Goal: Information Seeking & Learning: Learn about a topic

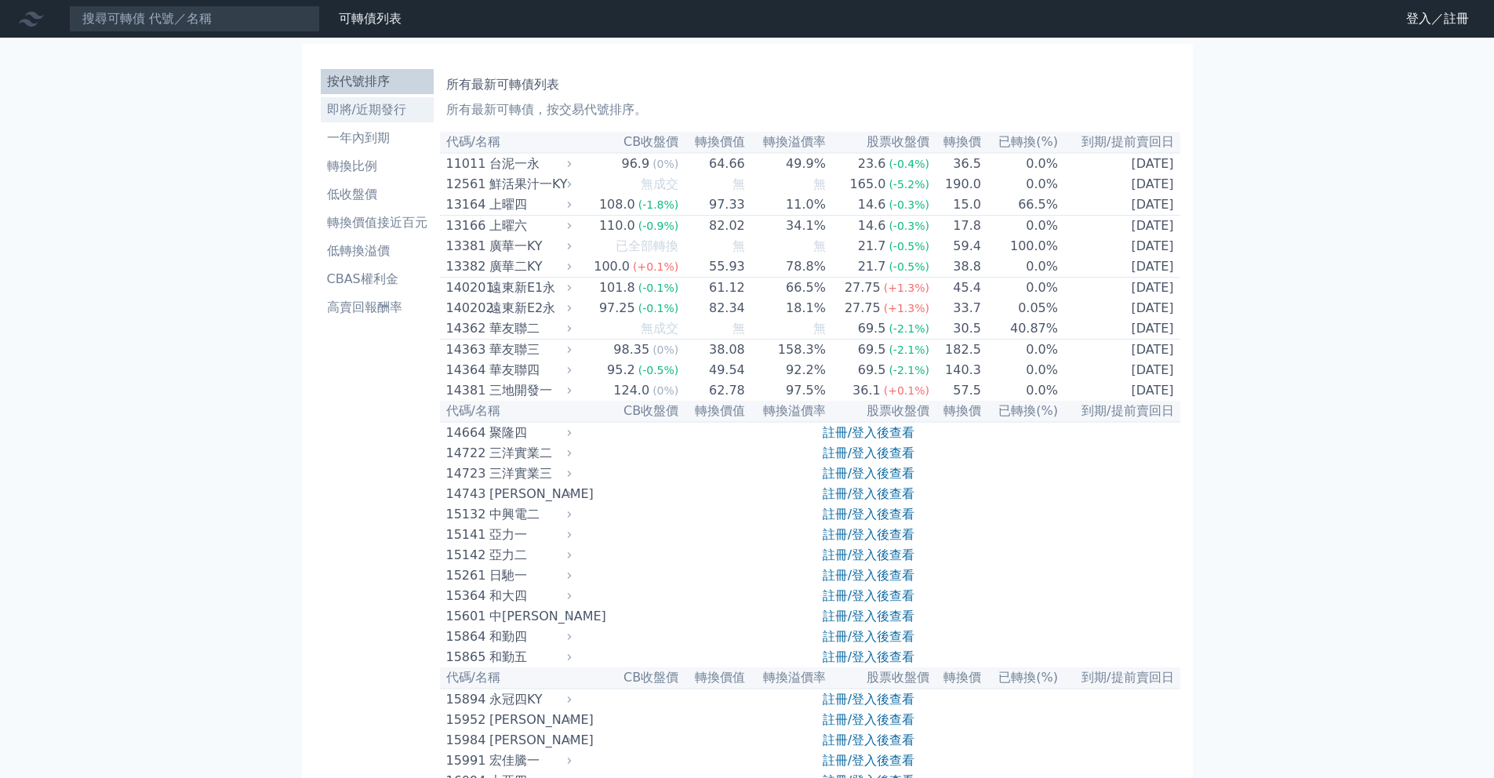
click at [380, 119] on link "即將/近期發行" at bounding box center [377, 109] width 113 height 25
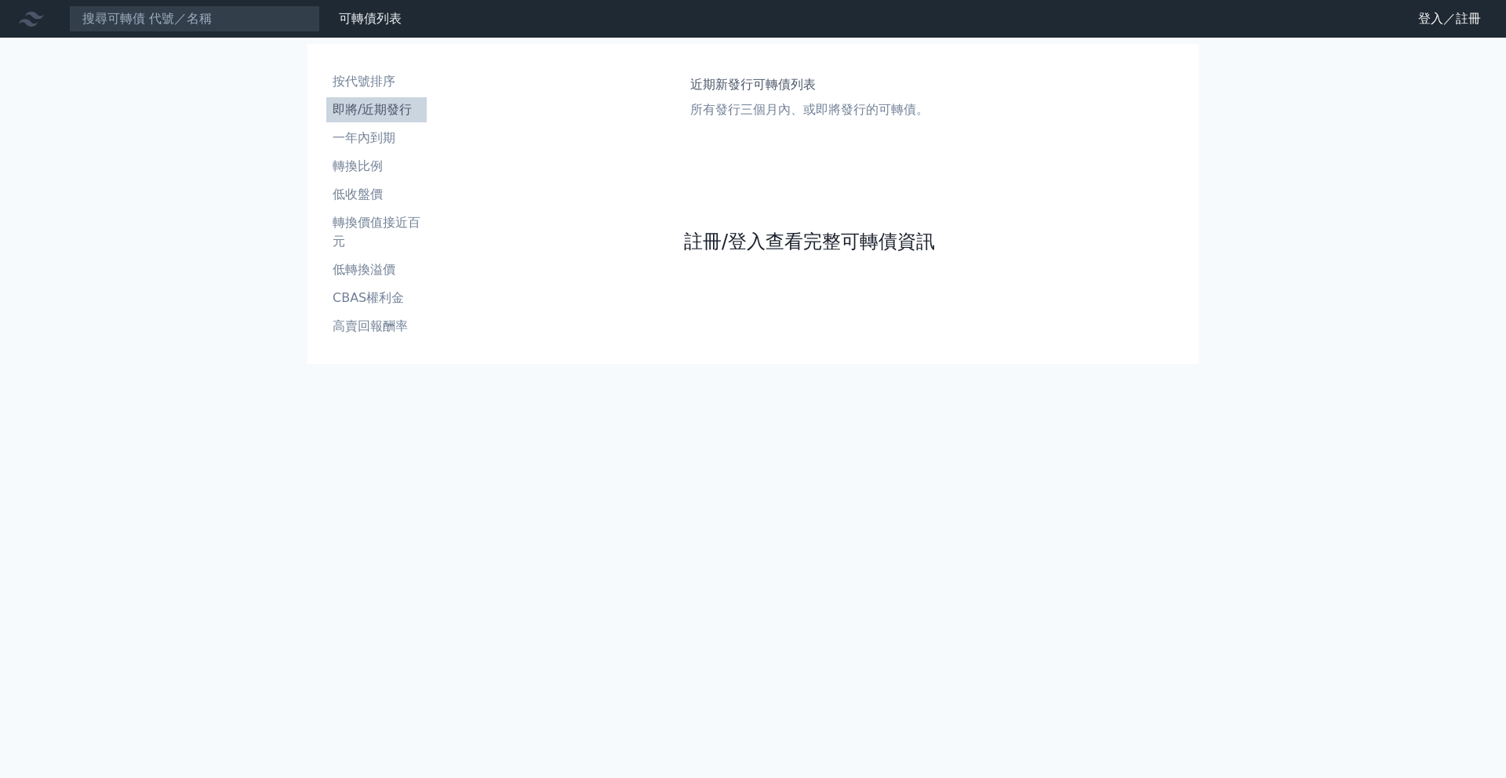
click at [767, 241] on link "註冊/登入查看完整可轉債資訊" at bounding box center [809, 241] width 251 height 25
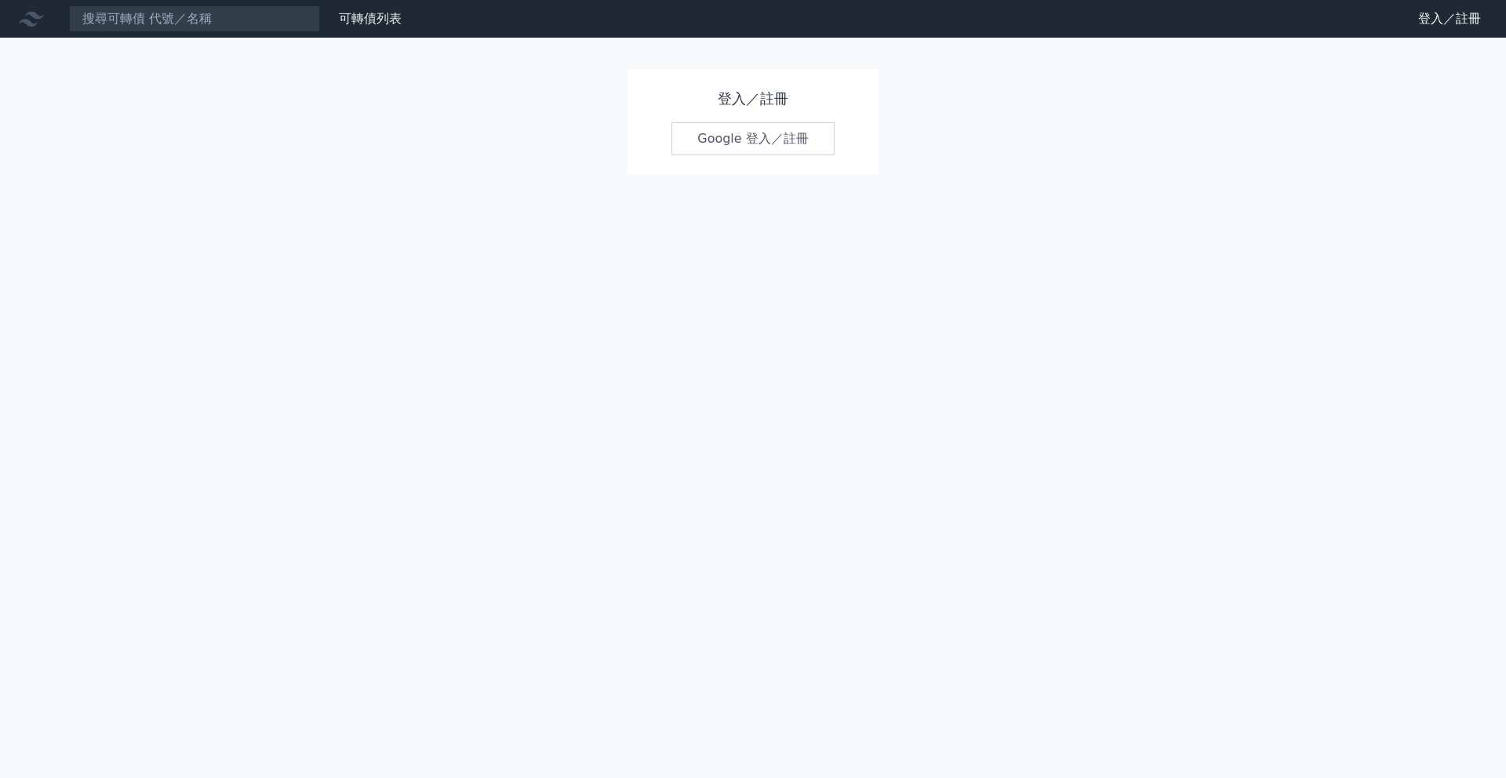
click at [787, 134] on link "Google 登入／註冊" at bounding box center [752, 138] width 163 height 33
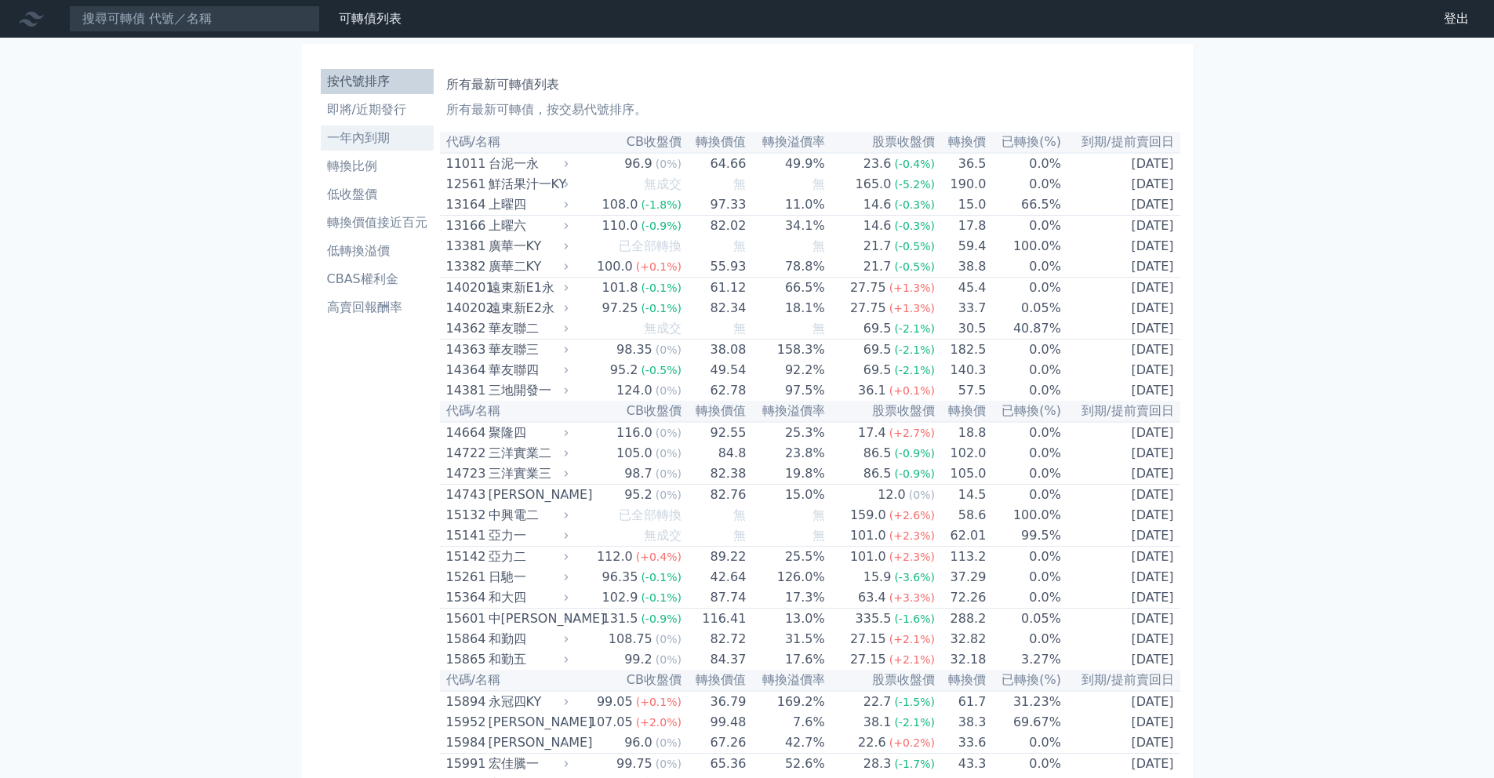
click at [373, 140] on li "一年內到期" at bounding box center [377, 138] width 113 height 19
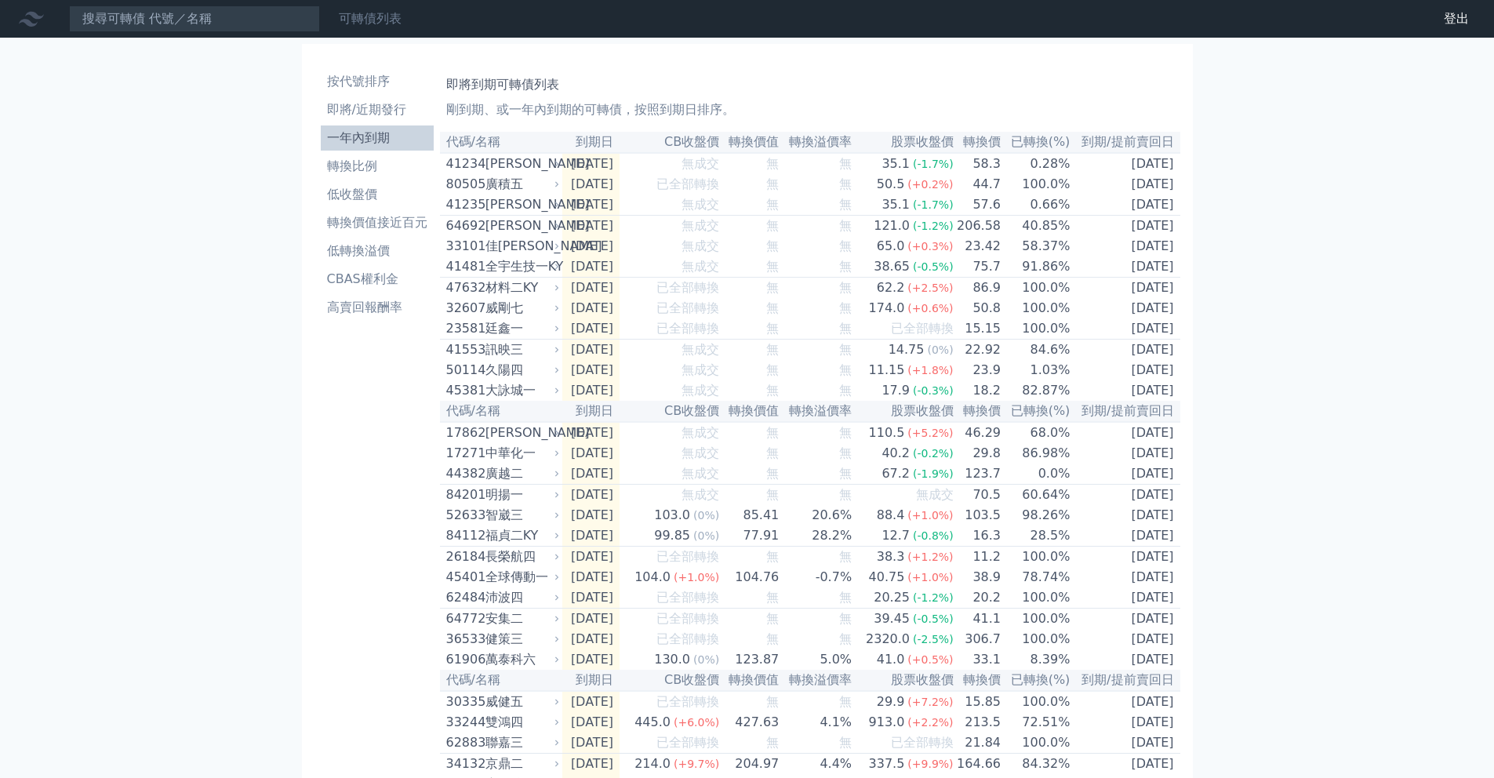
click at [351, 26] on div "可轉債列表" at bounding box center [370, 18] width 75 height 19
click at [354, 23] on link "可轉債列表" at bounding box center [370, 18] width 63 height 15
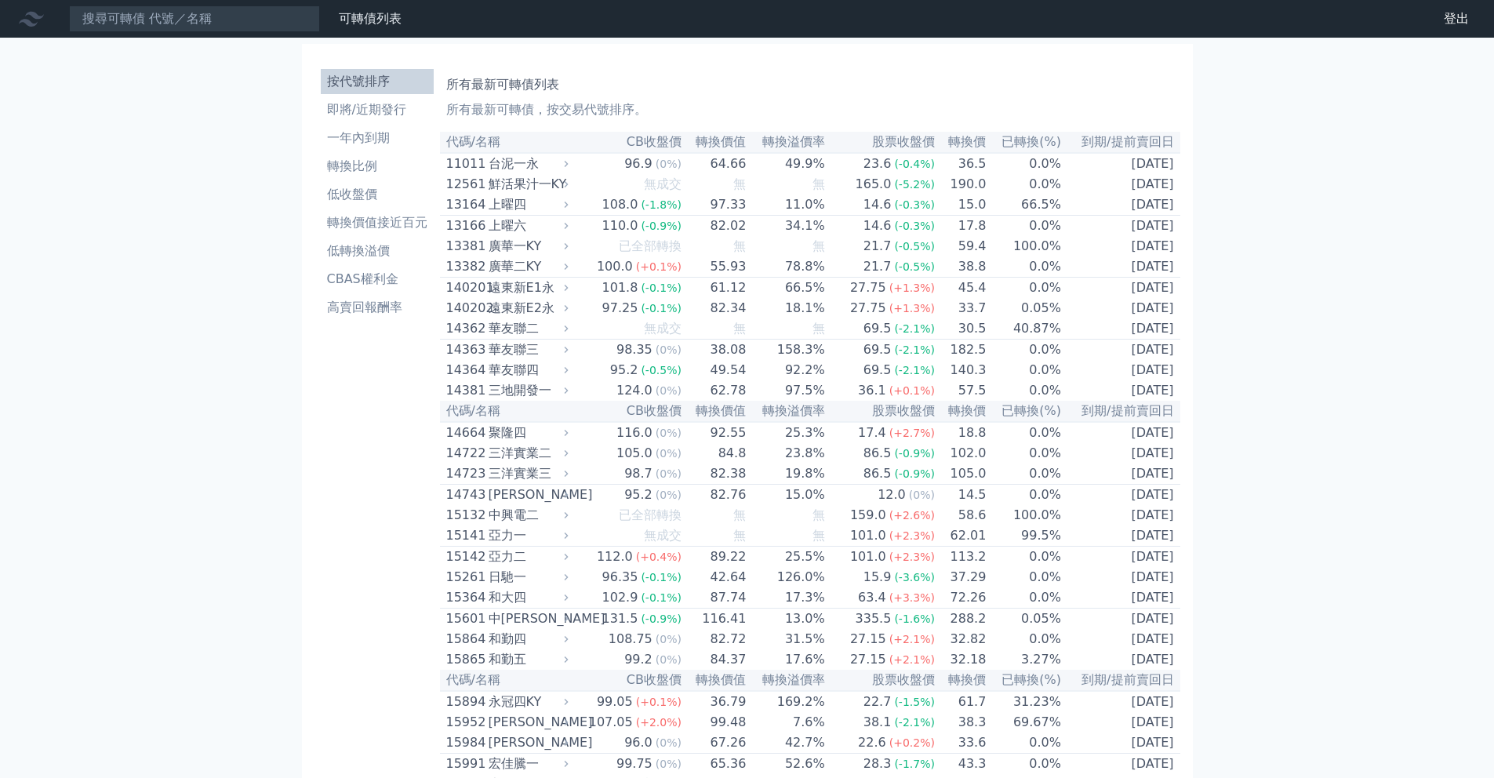
click at [614, 108] on p "所有最新可轉債，按交易代號排序。" at bounding box center [810, 109] width 728 height 19
click at [451, 147] on th "代碼/名稱" at bounding box center [506, 142] width 133 height 21
click at [366, 107] on li "即將/近期發行" at bounding box center [377, 109] width 113 height 19
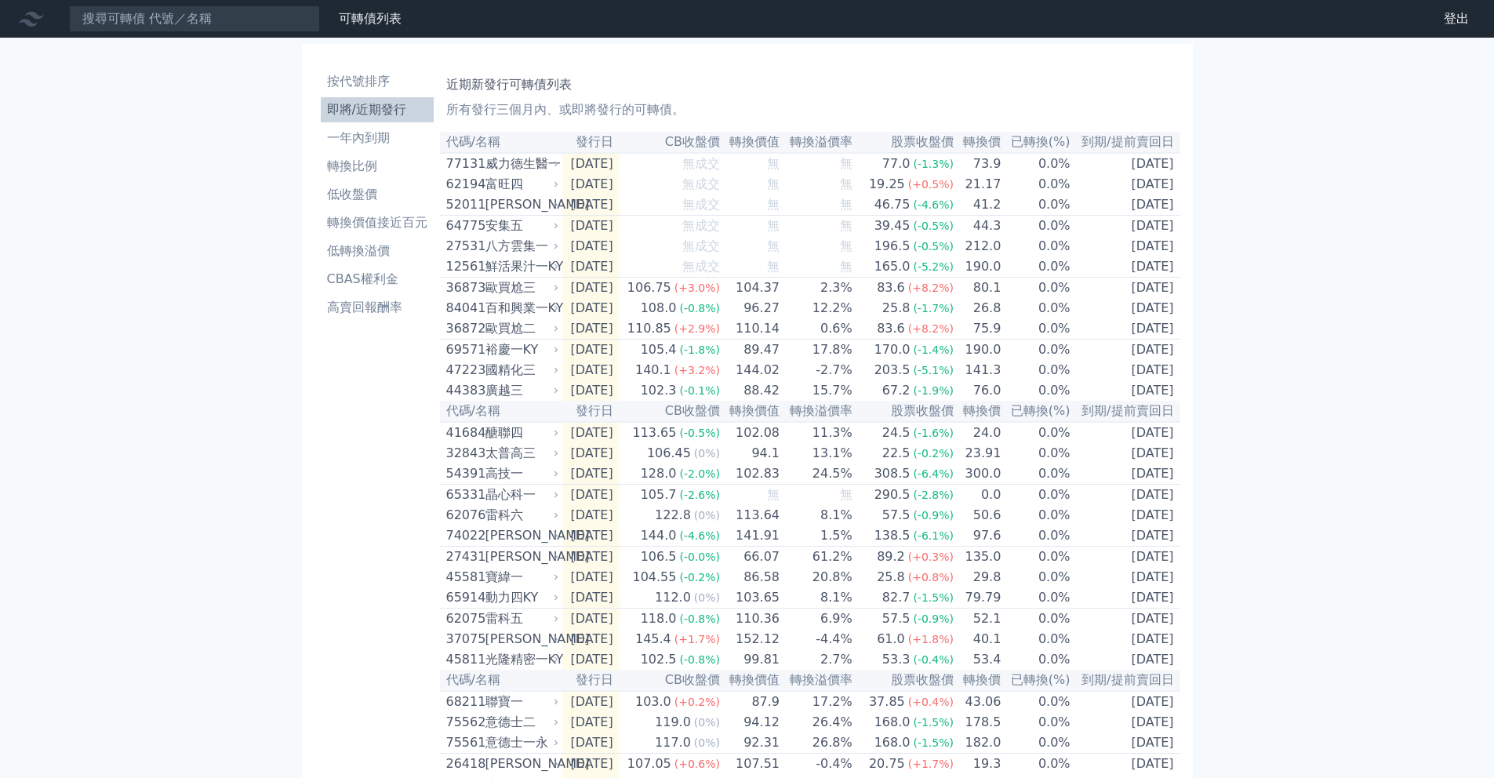
click at [0, 0] on div "財務數據" at bounding box center [0, 0] width 0 height 0
click at [0, 0] on link "財務數據" at bounding box center [0, 0] width 0 height 0
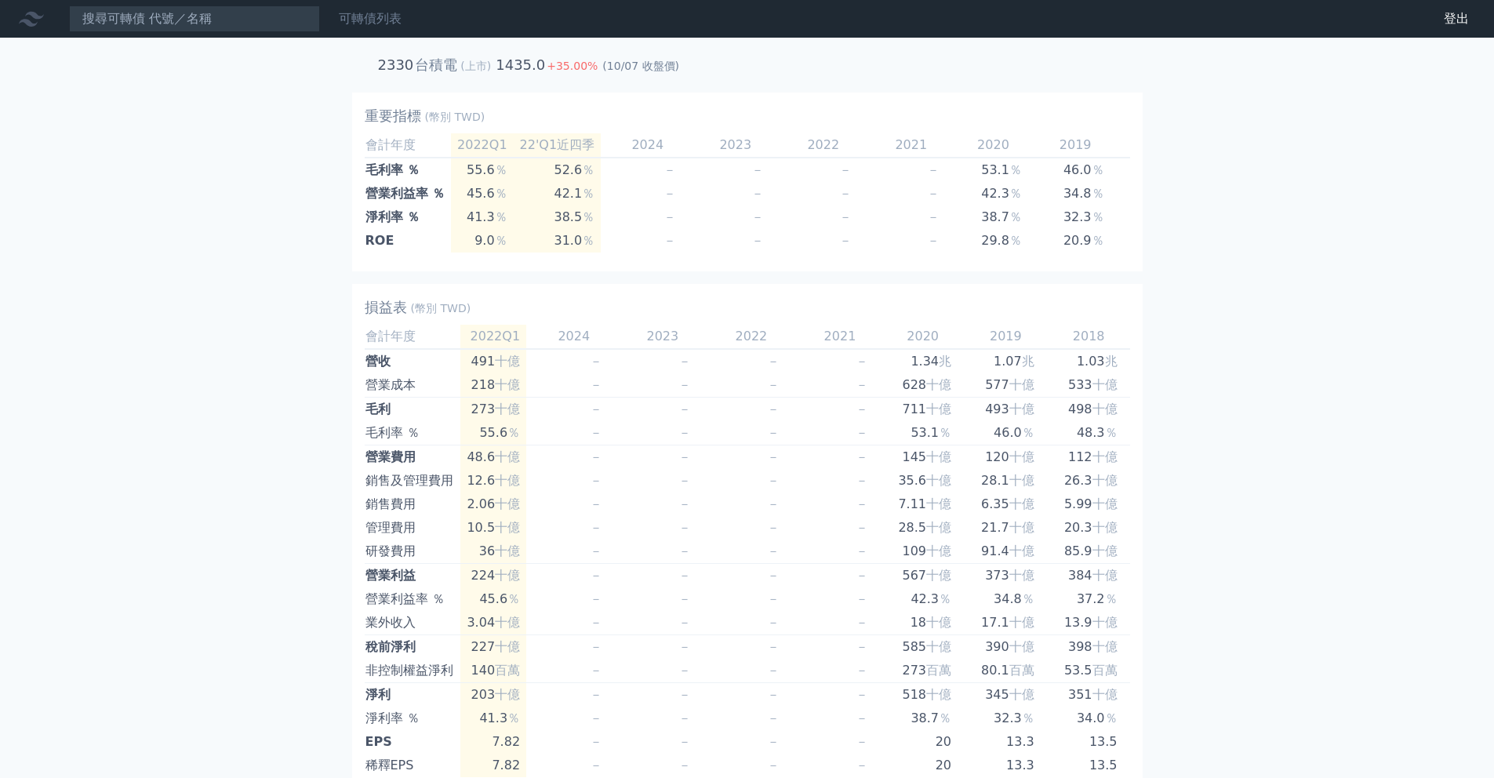
click at [375, 24] on link "可轉債列表" at bounding box center [370, 18] width 63 height 15
